Goal: Book appointment/travel/reservation

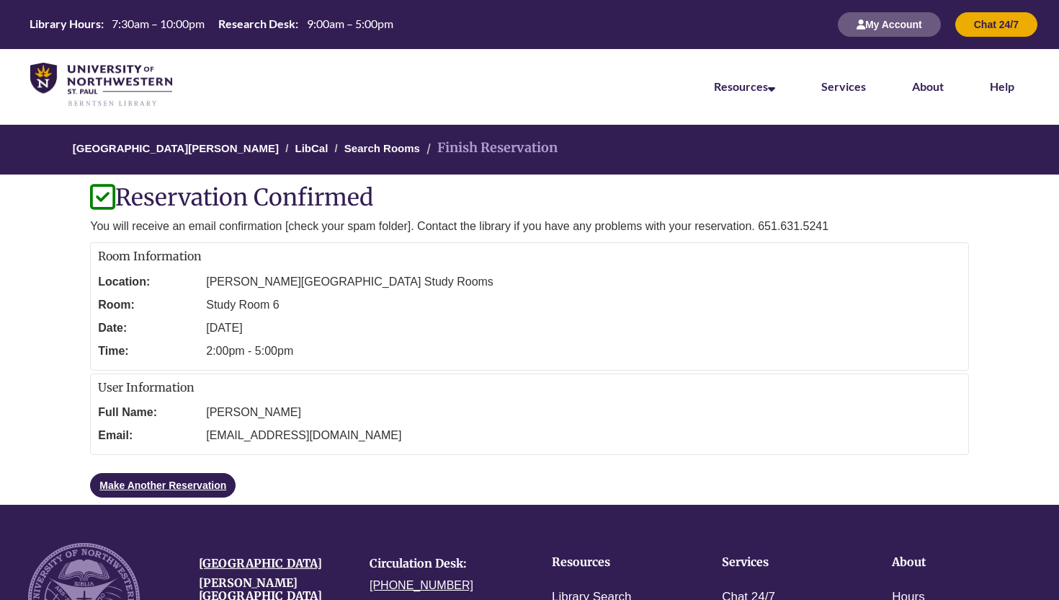
scroll to position [13, 0]
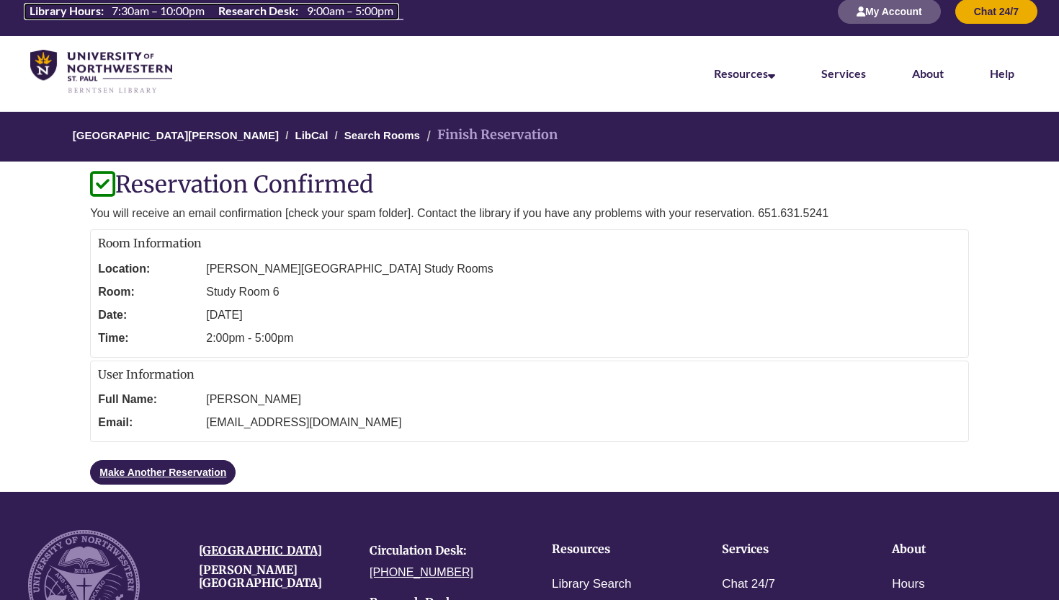
click at [133, 13] on span "7:30am – 10:00pm" at bounding box center [158, 11] width 93 height 14
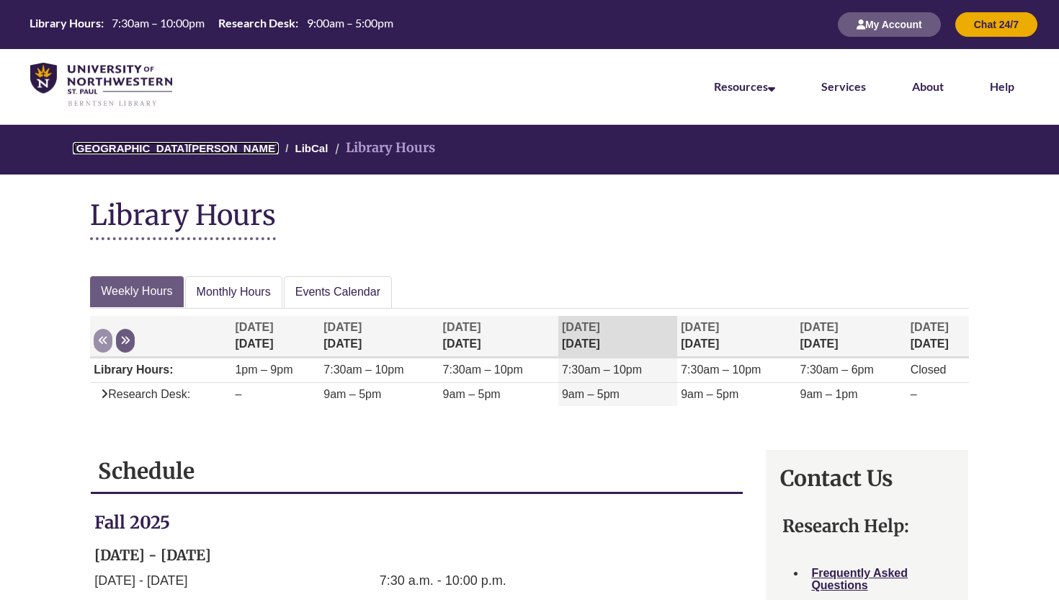
click at [180, 146] on link "[GEOGRAPHIC_DATA][PERSON_NAME]" at bounding box center [176, 148] width 206 height 12
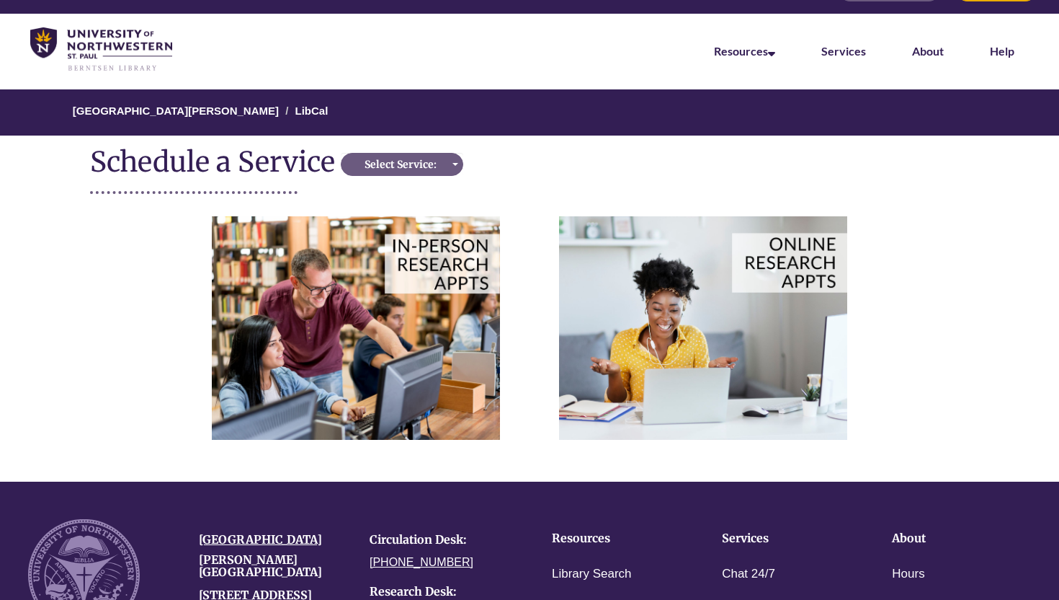
scroll to position [37, 0]
